Goal: Task Accomplishment & Management: Complete application form

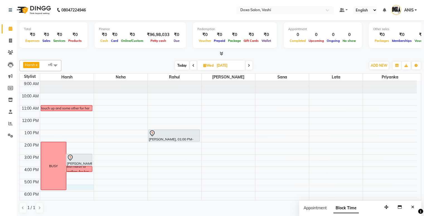
click at [87, 174] on div "9:00 AM 10:00 AM 11:00 AM 12:00 PM 1:00 PM 2:00 PM 3:00 PM 4:00 PM 5:00 PM 6:00…" at bounding box center [218, 160] width 397 height 159
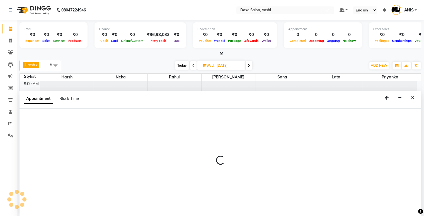
scroll to position [0, 0]
select select "6423"
select select "990"
select select "tentative"
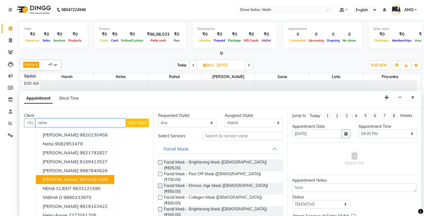
click at [87, 175] on button "[PERSON_NAME] 9920282298" at bounding box center [75, 179] width 78 height 9
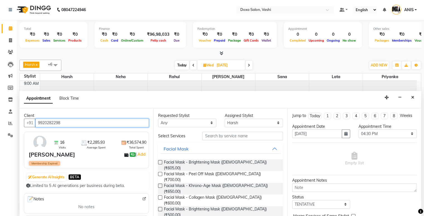
type input "9920282298"
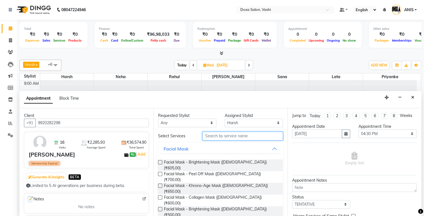
click at [227, 132] on input "text" at bounding box center [242, 135] width 80 height 9
click at [235, 124] on select "Select [PERSON_NAME] Lata Neha [PERSON_NAME] [PERSON_NAME]" at bounding box center [253, 122] width 58 height 9
click at [224, 118] on select "Select [PERSON_NAME] Lata Neha [PERSON_NAME] [PERSON_NAME]" at bounding box center [253, 122] width 58 height 9
click at [226, 136] on input "text" at bounding box center [242, 135] width 80 height 9
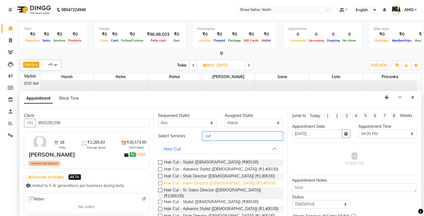
type input "cut"
click at [217, 182] on span "Hair Cut - Salon Director ([DEMOGRAPHIC_DATA]) (₹2,400.00)" at bounding box center [220, 183] width 112 height 7
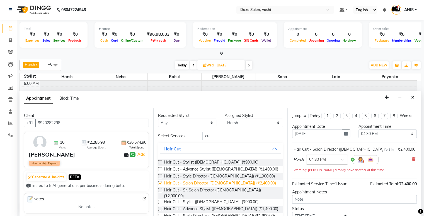
checkbox input "false"
click at [234, 125] on select "Select [PERSON_NAME] Lata Neha [PERSON_NAME] [PERSON_NAME]" at bounding box center [253, 122] width 58 height 9
select select "34480"
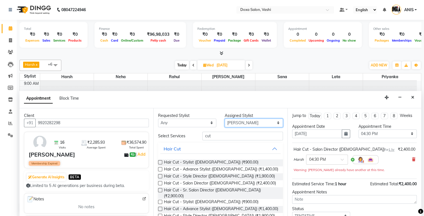
click at [224, 118] on select "Select [PERSON_NAME] Lata Neha [PERSON_NAME] [PERSON_NAME]" at bounding box center [253, 122] width 58 height 9
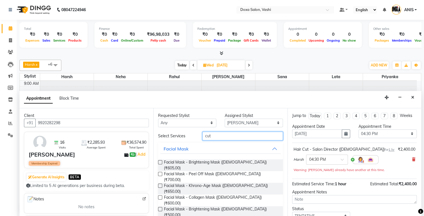
click at [233, 132] on input "cut" at bounding box center [242, 135] width 80 height 9
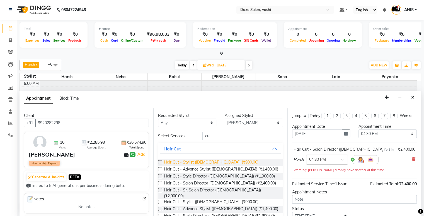
click at [195, 160] on span "Hair Cut - Stylist ([DEMOGRAPHIC_DATA]) (₹900.00)" at bounding box center [211, 162] width 94 height 7
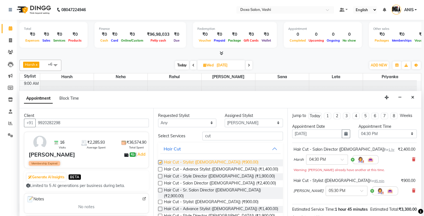
checkbox input "false"
click at [334, 157] on div at bounding box center [326, 159] width 41 height 6
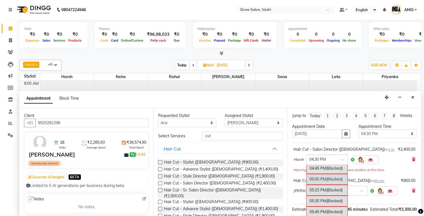
scroll to position [287, 0]
click at [318, 195] on div "05:30 PM (Blocked)" at bounding box center [326, 200] width 41 height 11
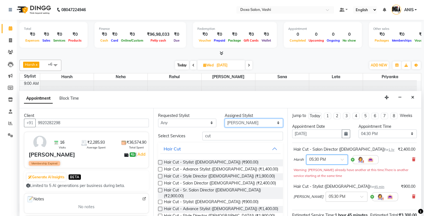
click at [244, 122] on select "Select [PERSON_NAME] Lata Neha [PERSON_NAME] [PERSON_NAME]" at bounding box center [253, 122] width 58 height 9
select select "11906"
click at [224, 118] on select "Select [PERSON_NAME] Lata Neha [PERSON_NAME] [PERSON_NAME]" at bounding box center [253, 122] width 58 height 9
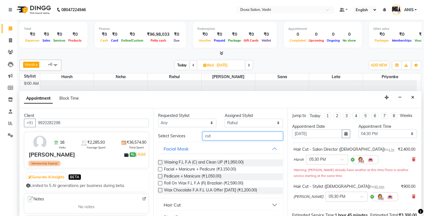
click at [222, 135] on input "cut" at bounding box center [242, 135] width 80 height 9
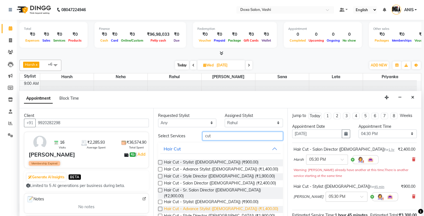
type input "cut"
click at [210, 206] on span "Hair Cut - Advance Stylist ([DEMOGRAPHIC_DATA]) (₹1,400.00)" at bounding box center [221, 209] width 114 height 7
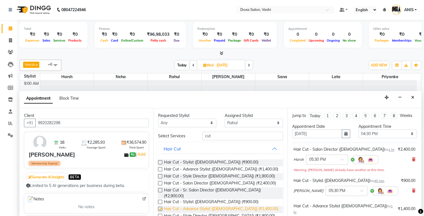
checkbox input "false"
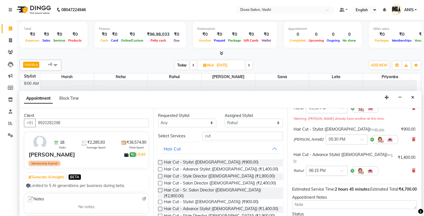
click at [325, 167] on input "text" at bounding box center [321, 170] width 25 height 6
click at [317, 207] on div "05:30 PM" at bounding box center [326, 212] width 41 height 10
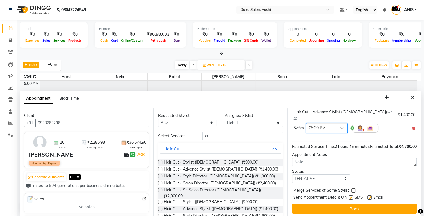
scroll to position [101, 0]
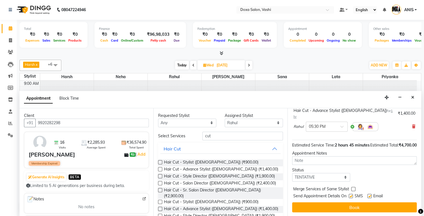
click at [317, 203] on button "Book" at bounding box center [354, 207] width 124 height 10
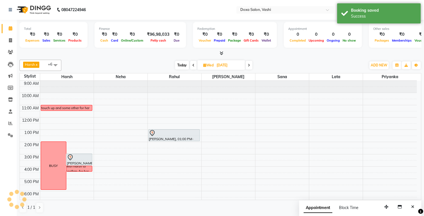
scroll to position [0, 0]
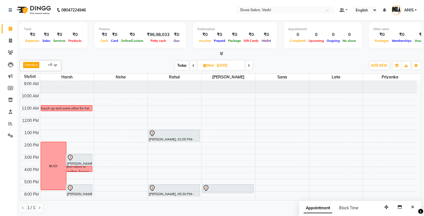
click at [355, 59] on div "Harsh x Neha x [PERSON_NAME] x Priyanka x Rahul x Sana x Lata x +6 Select All H…" at bounding box center [219, 136] width 401 height 157
click at [360, 57] on div "Total ₹0 Expenses ₹0 Sales ₹0 Services ₹0 Products Finance ₹0 Cash ₹0 Card ₹0 O…" at bounding box center [220, 118] width 407 height 196
click at [80, 110] on icon "button" at bounding box center [80, 112] width 4 height 4
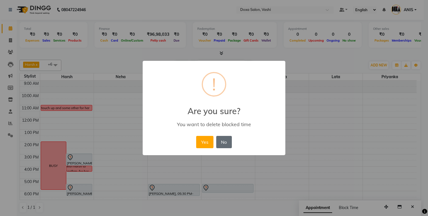
click at [221, 142] on button "No" at bounding box center [224, 142] width 16 height 12
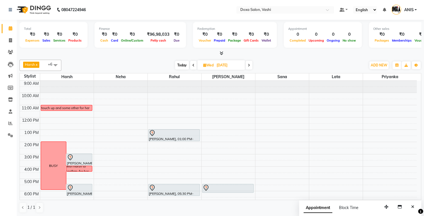
scroll to position [38, 0]
